Goal: Task Accomplishment & Management: Complete application form

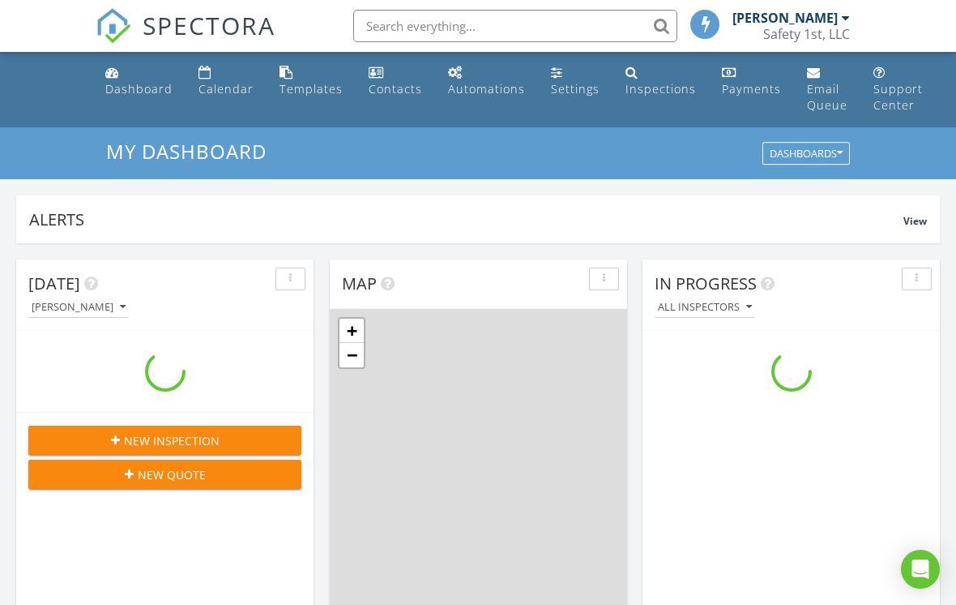
scroll to position [1476, 957]
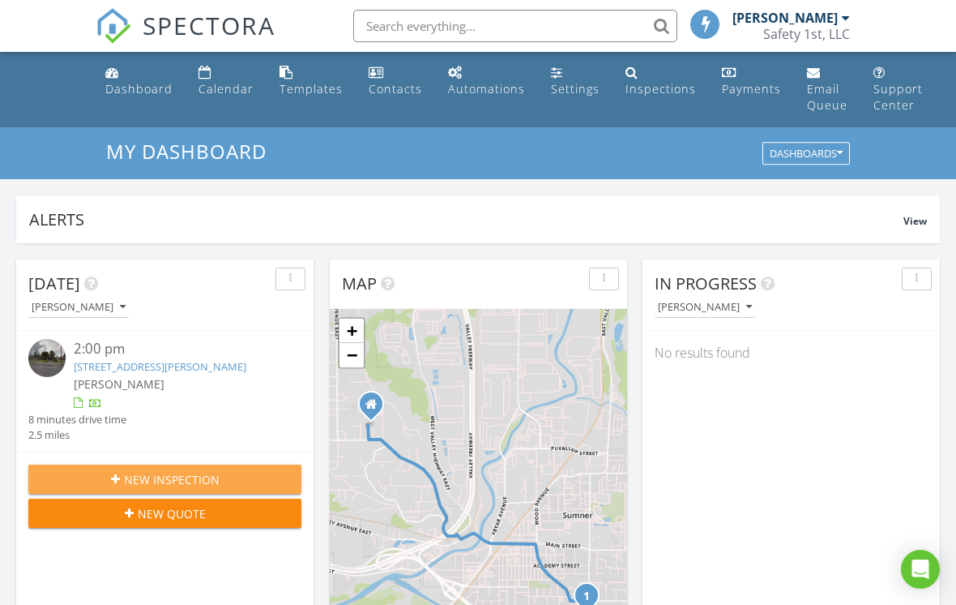
click at [225, 478] on div "New Inspection" at bounding box center [164, 479] width 247 height 17
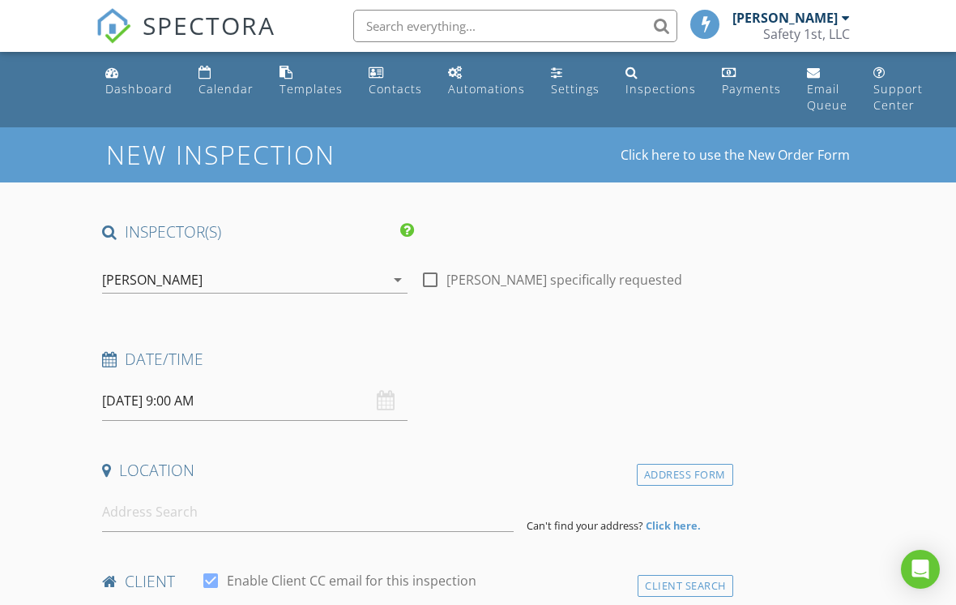
click at [194, 400] on input "08/29/2025 9:00 AM" at bounding box center [255, 401] width 306 height 40
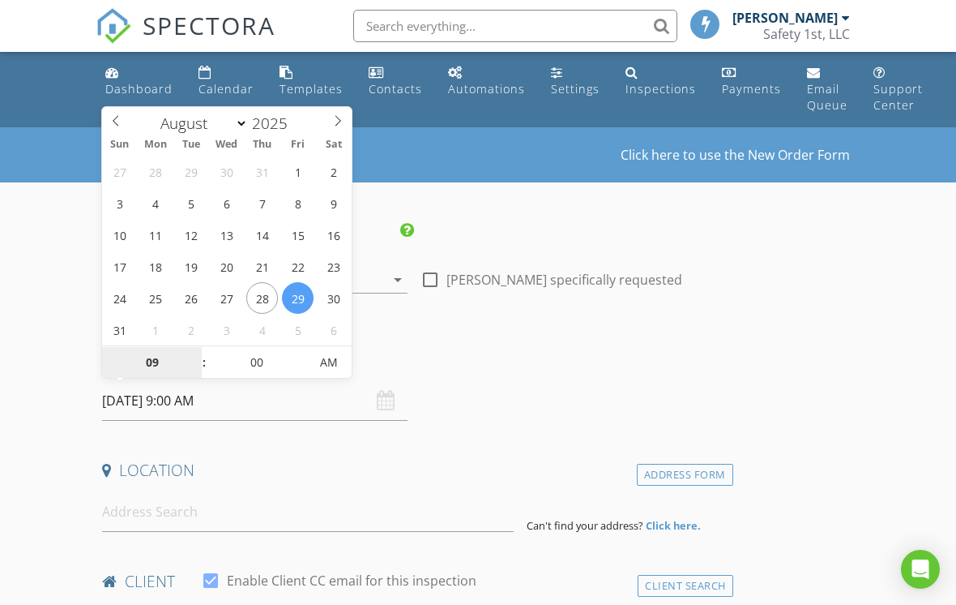
select select "8"
type input "09/04/2025 9:00 AM"
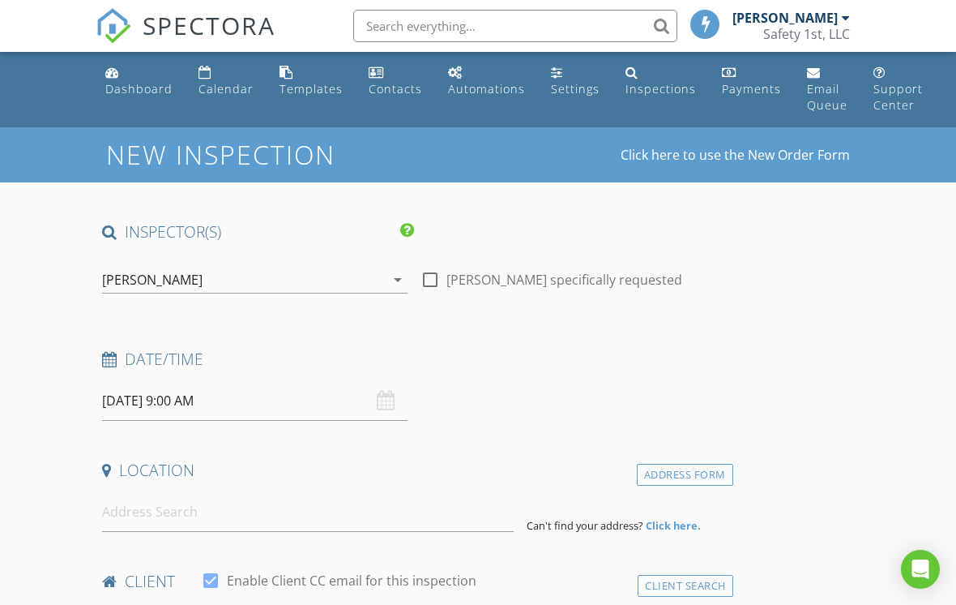
click at [193, 507] on input at bounding box center [308, 512] width 412 height 40
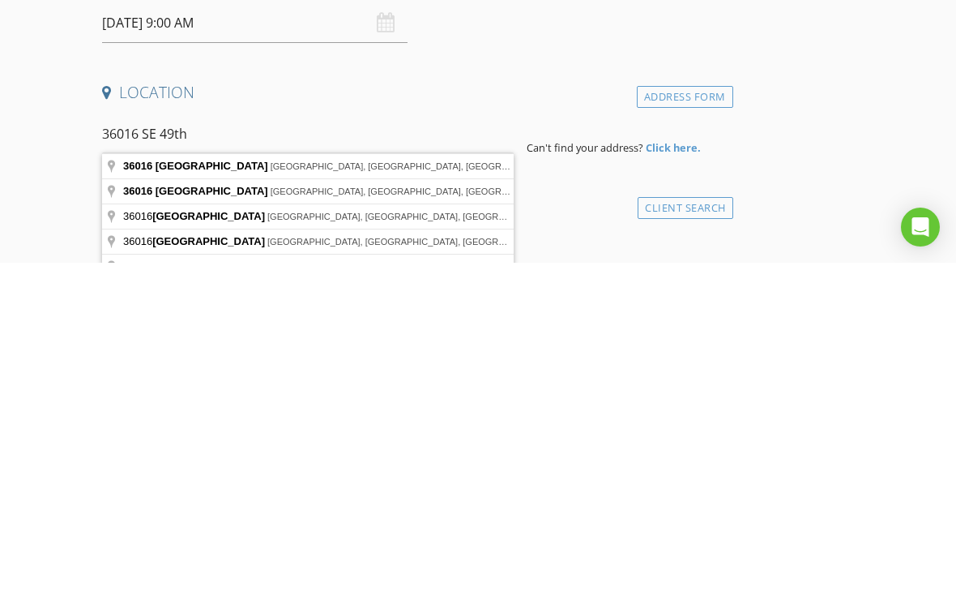
type input "36016 Southeast 49th Street, Fall City, WA, USA"
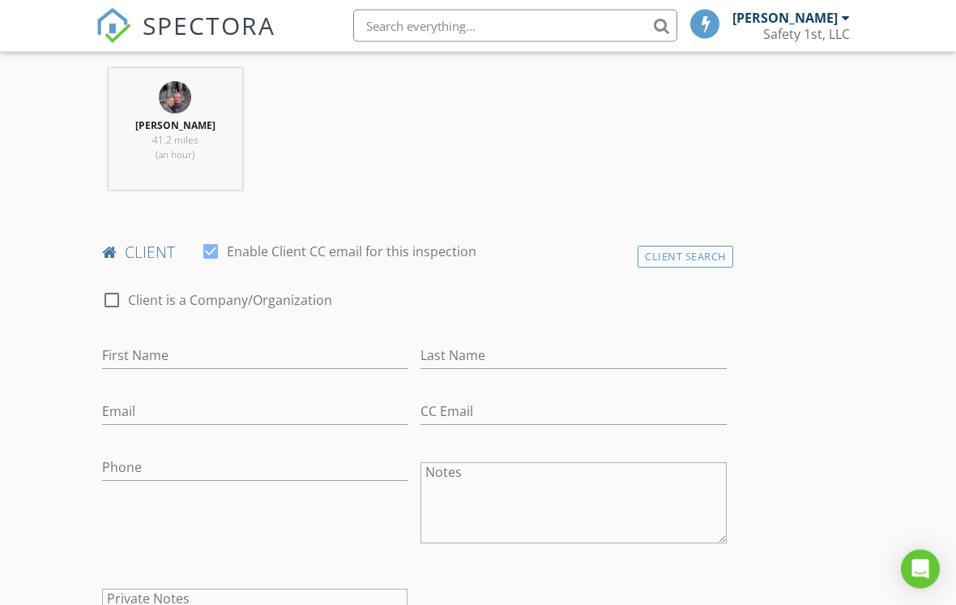
scroll to position [661, 0]
click at [691, 259] on div "Client Search" at bounding box center [686, 257] width 96 height 22
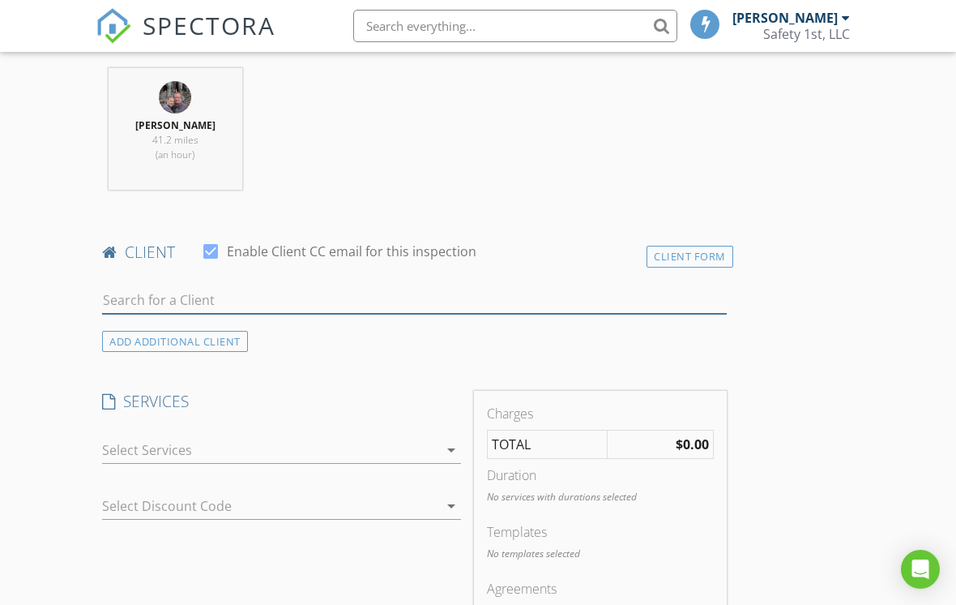
click at [219, 303] on input "text" at bounding box center [414, 300] width 625 height 27
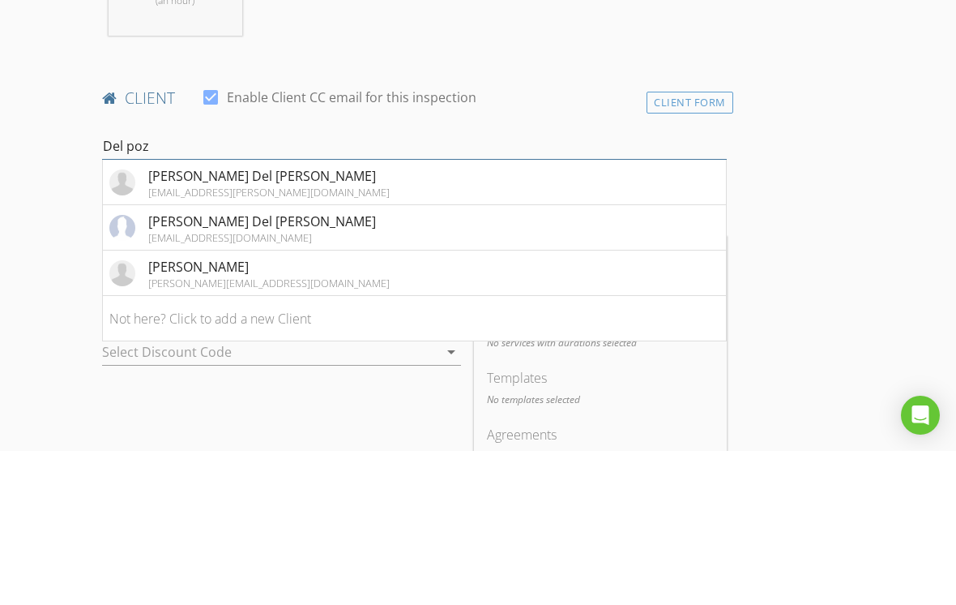
type input "Del poz"
click at [237, 366] on div "Rebecca Del Pozo" at bounding box center [262, 375] width 228 height 19
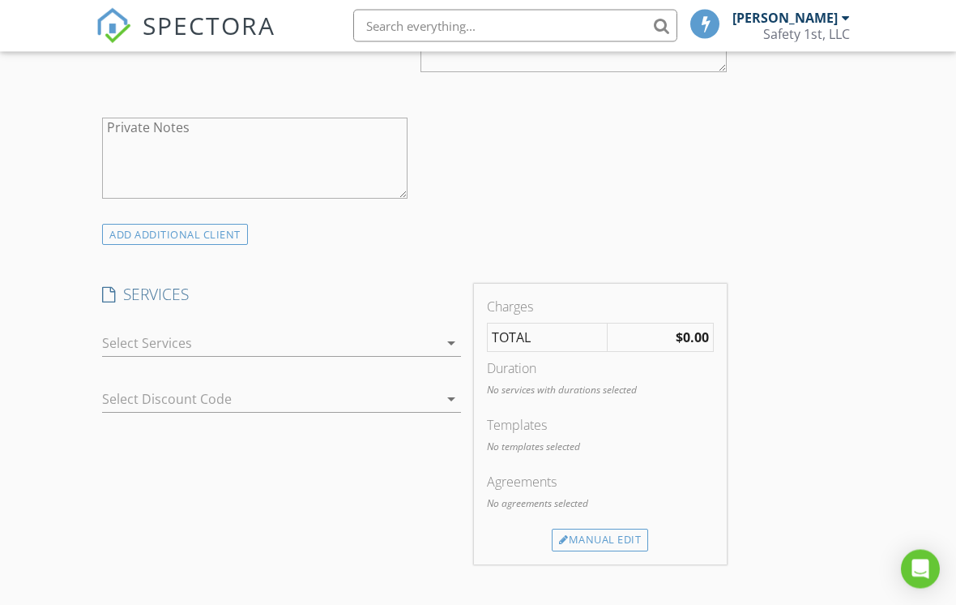
scroll to position [1132, 0]
click at [174, 353] on div "arrow_drop_down" at bounding box center [281, 343] width 359 height 27
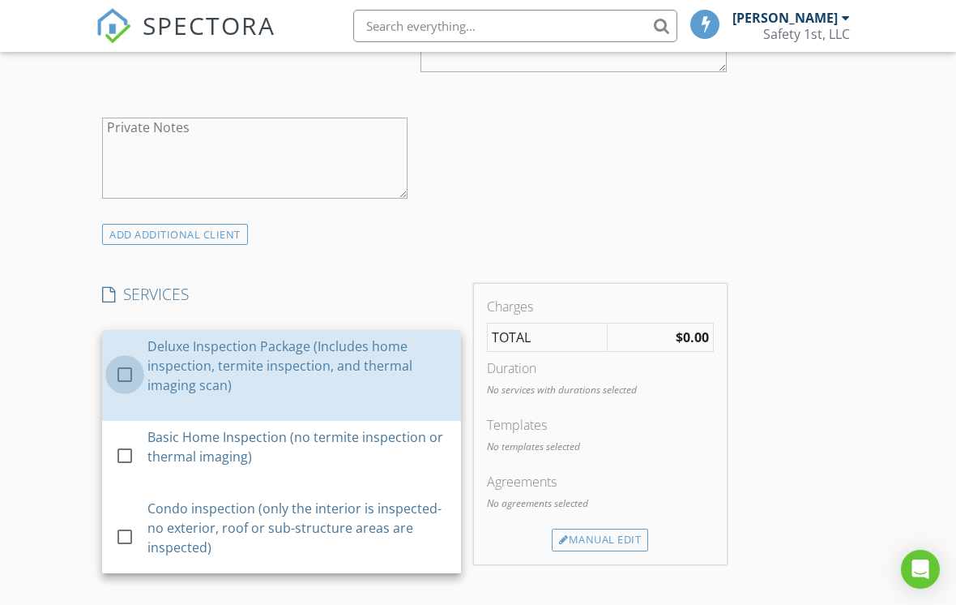
click at [130, 364] on div at bounding box center [125, 374] width 28 height 28
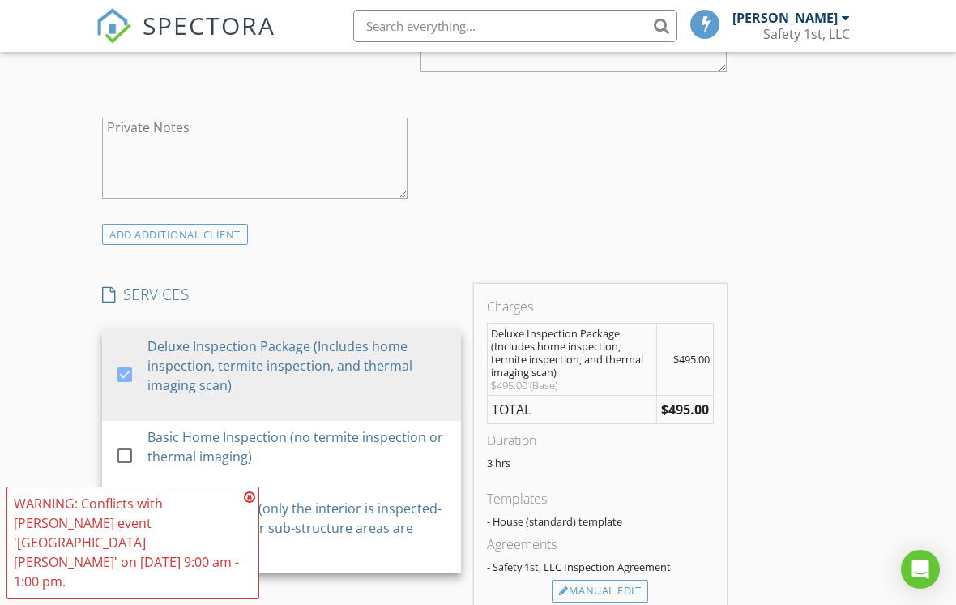
click at [824, 376] on div "INSPECTOR(S) check_box Glenn Hare PRIMARY Glenn Hare arrow_drop_down check_box_…" at bounding box center [478, 471] width 765 height 2763
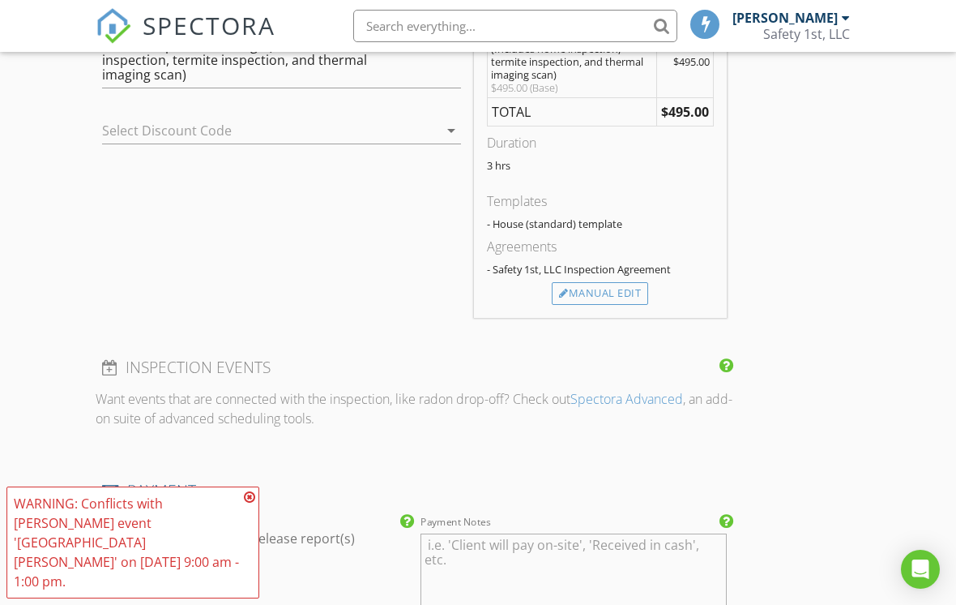
scroll to position [1438, 0]
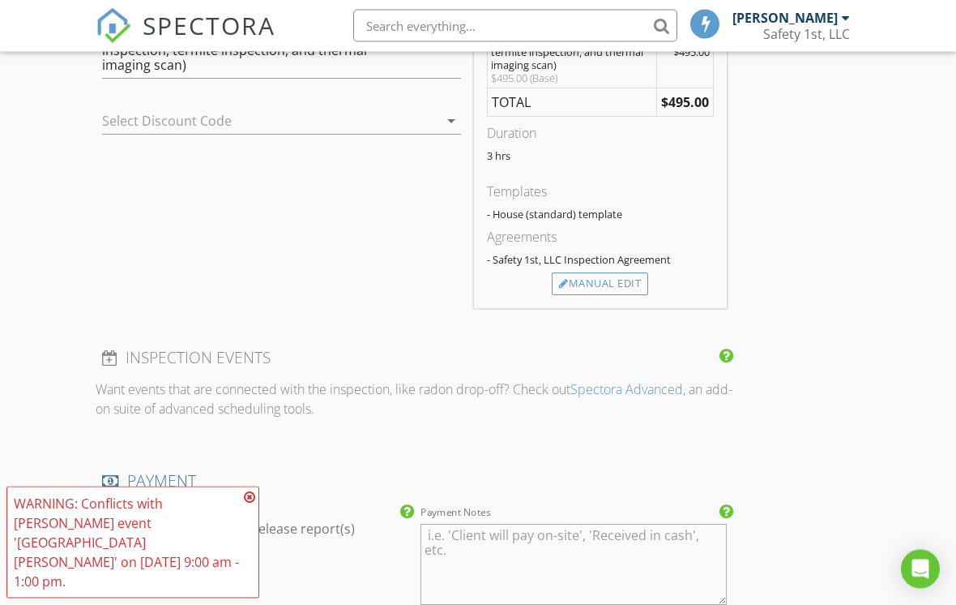
click at [249, 503] on icon at bounding box center [249, 496] width 11 height 13
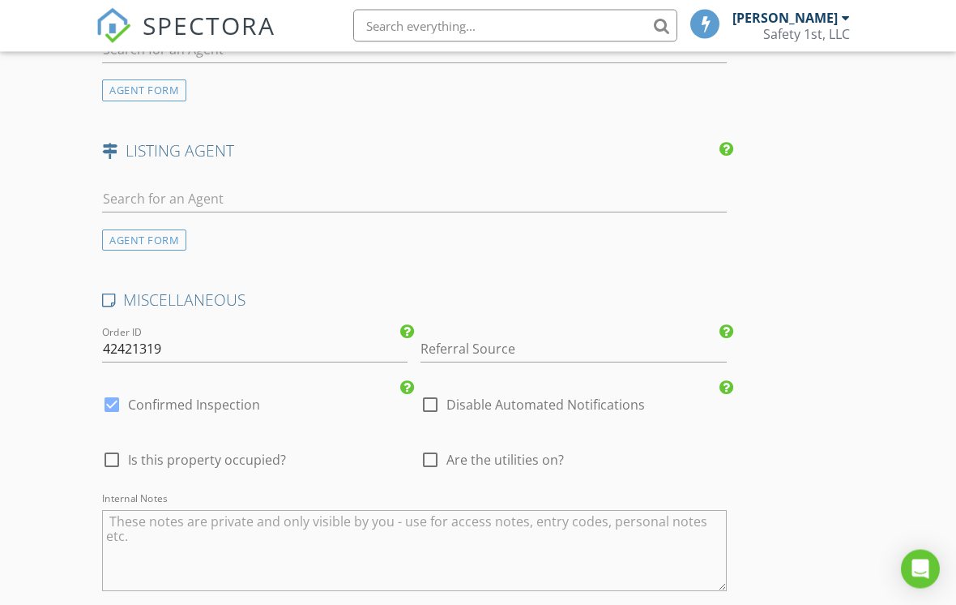
scroll to position [2116, 0]
click at [481, 344] on input "Referral Source" at bounding box center [574, 348] width 306 height 27
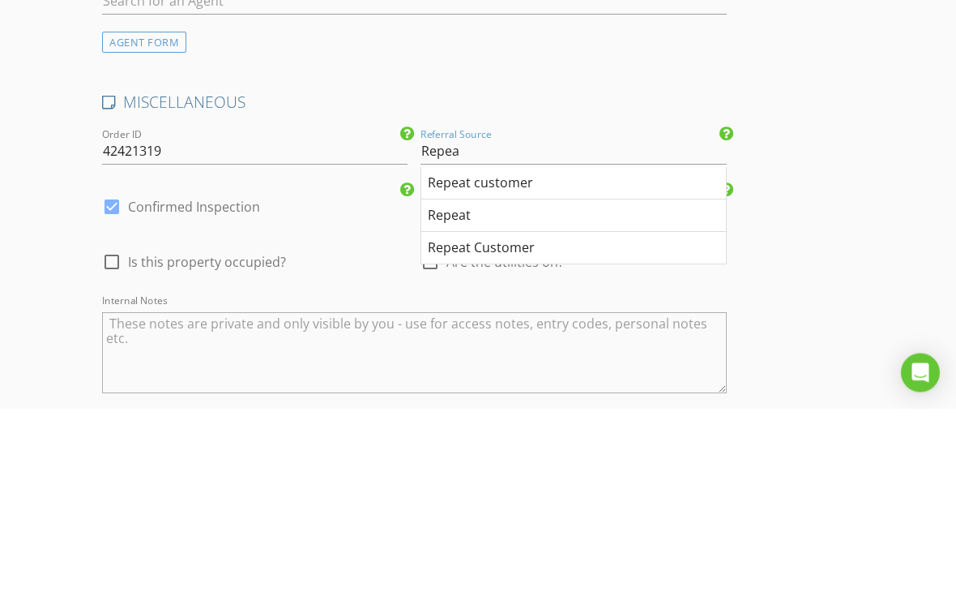
click at [517, 364] on div "Repeat customer" at bounding box center [573, 380] width 304 height 32
type input "Repeat customer"
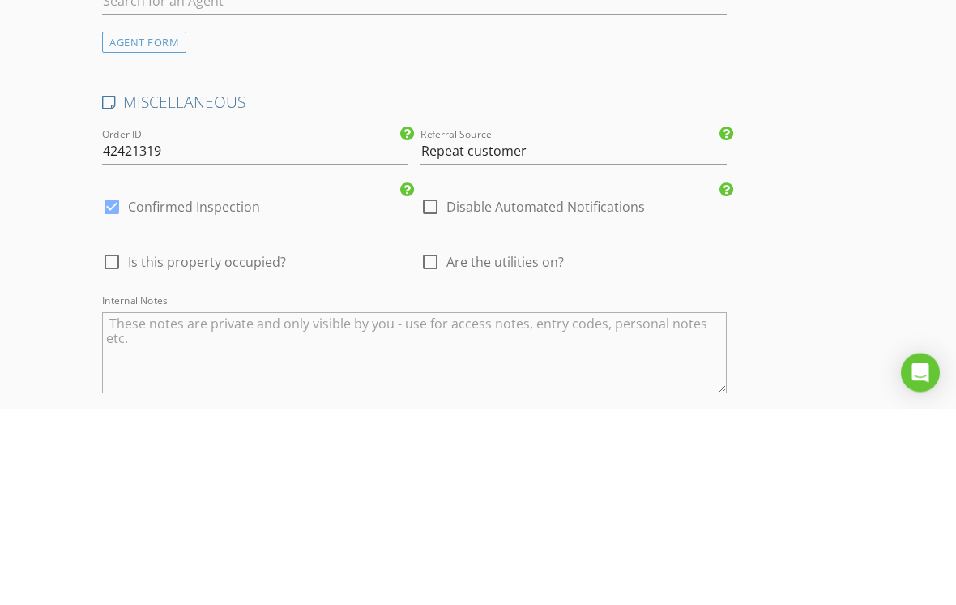
scroll to position [2313, 0]
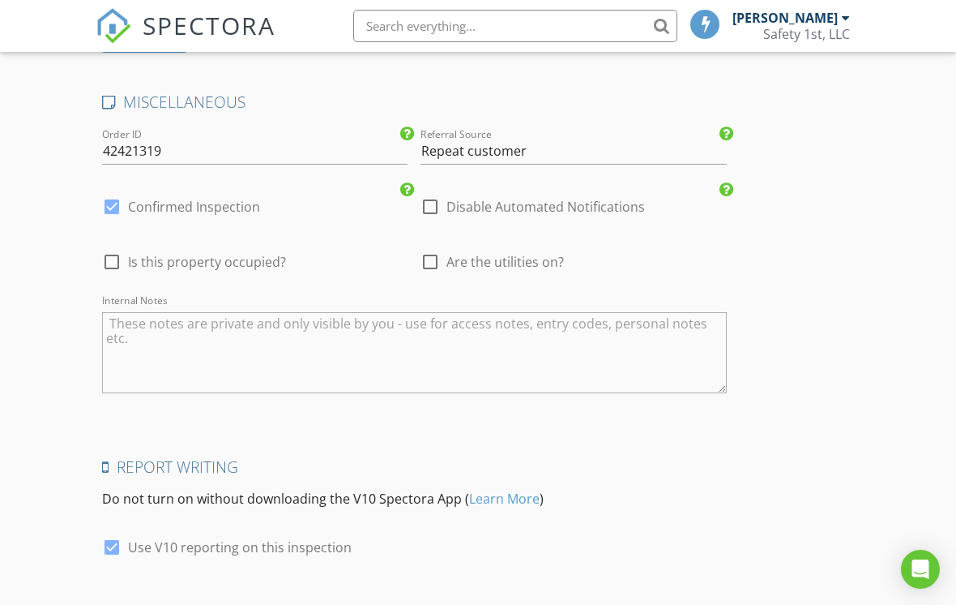
click at [435, 270] on input "checkbox" at bounding box center [430, 268] width 19 height 19
checkbox input "true"
click at [374, 347] on textarea "Internal Notes" at bounding box center [414, 352] width 625 height 81
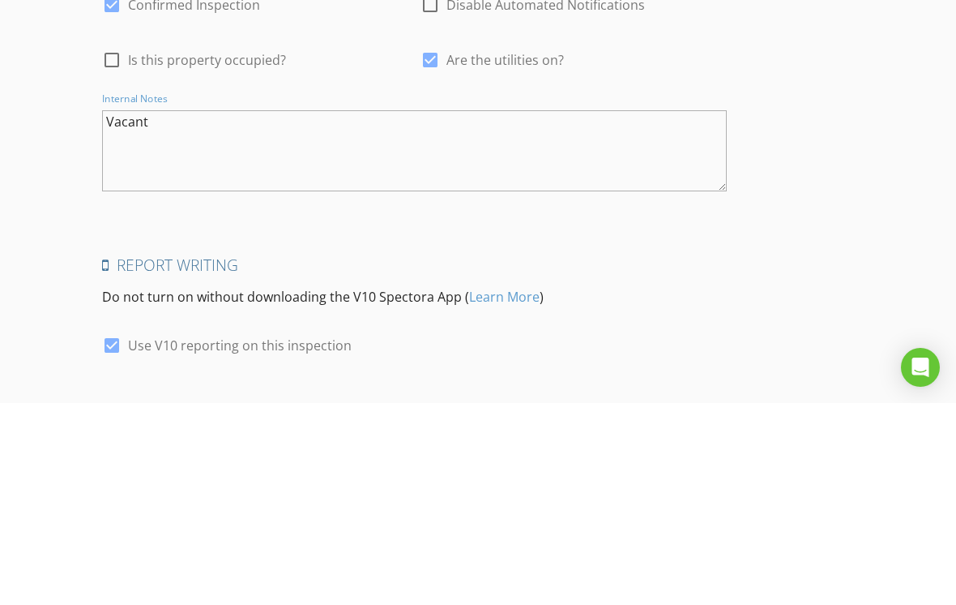
click at [103, 312] on textarea "Vacant" at bounding box center [414, 352] width 625 height 81
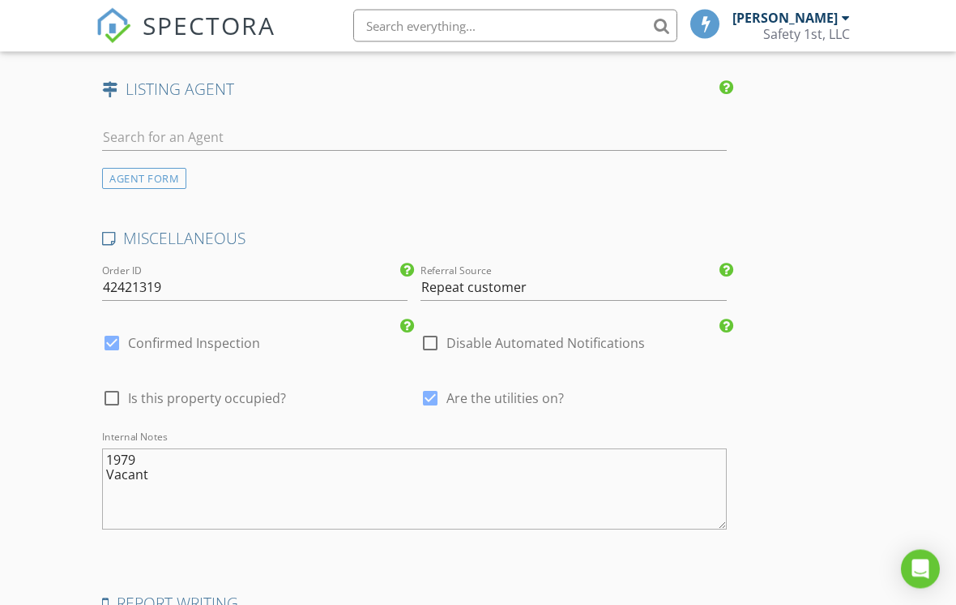
scroll to position [2407, 0]
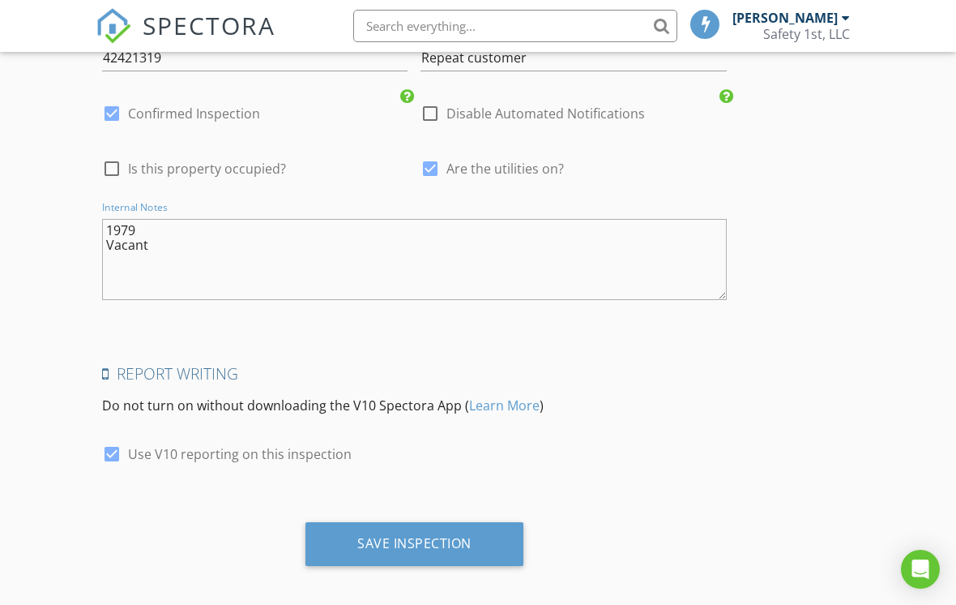
type textarea "1979 Vacant"
click at [434, 548] on div "Save Inspection" at bounding box center [415, 544] width 218 height 44
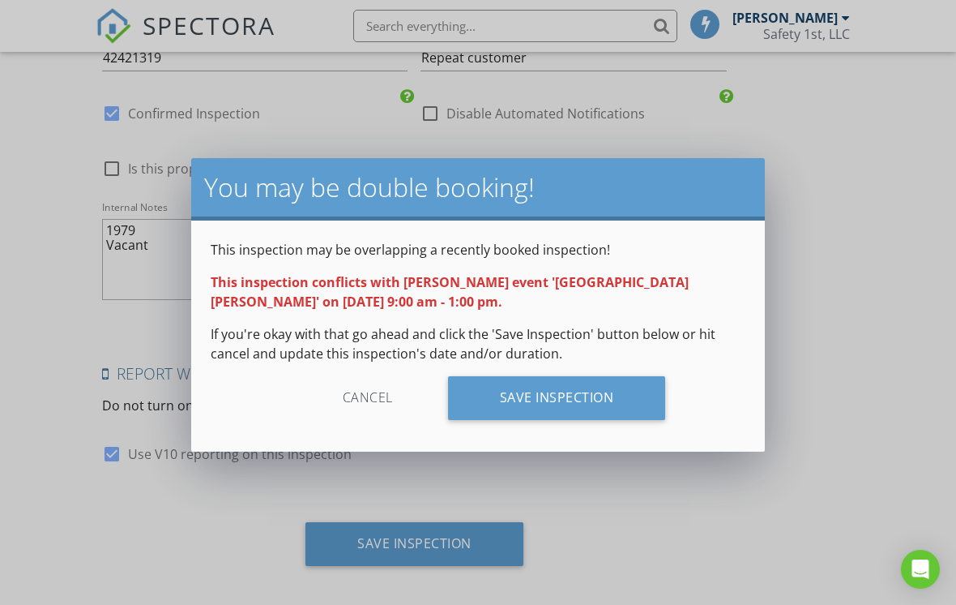
click at [539, 395] on div "Save Inspection" at bounding box center [557, 398] width 218 height 44
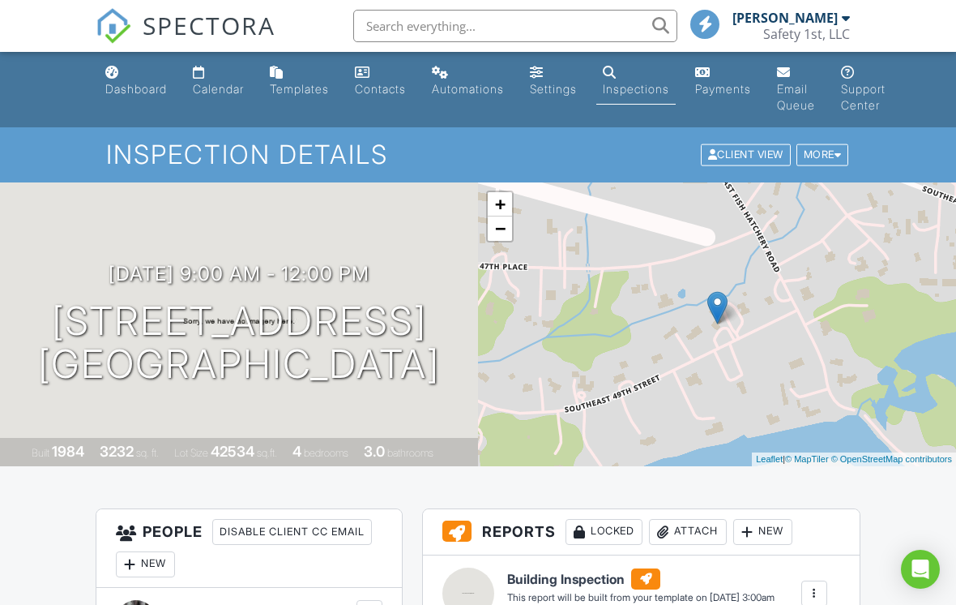
click at [824, 159] on div "More" at bounding box center [823, 155] width 53 height 22
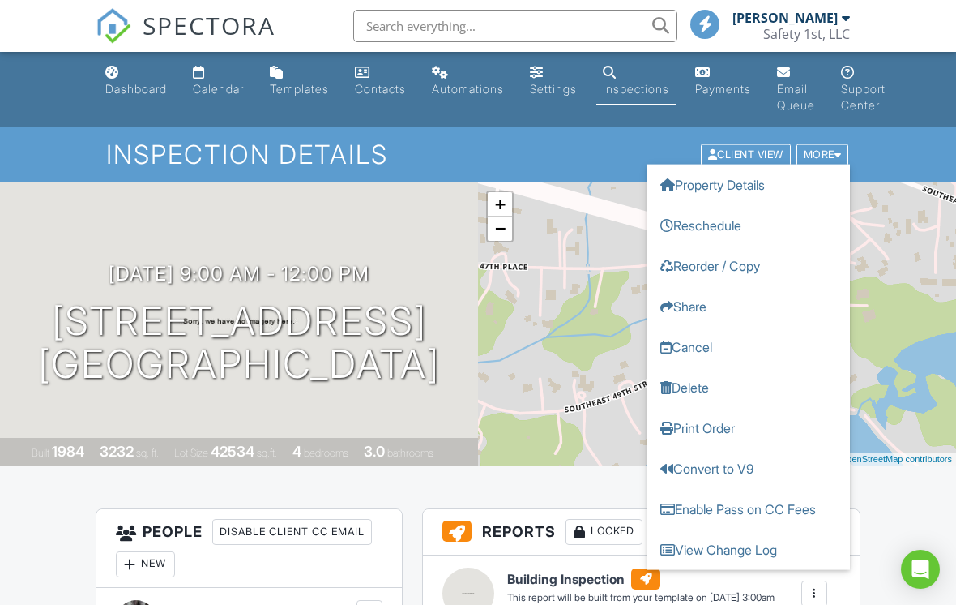
click at [703, 423] on link "Print Order" at bounding box center [749, 428] width 203 height 41
